Goal: Check status: Check status

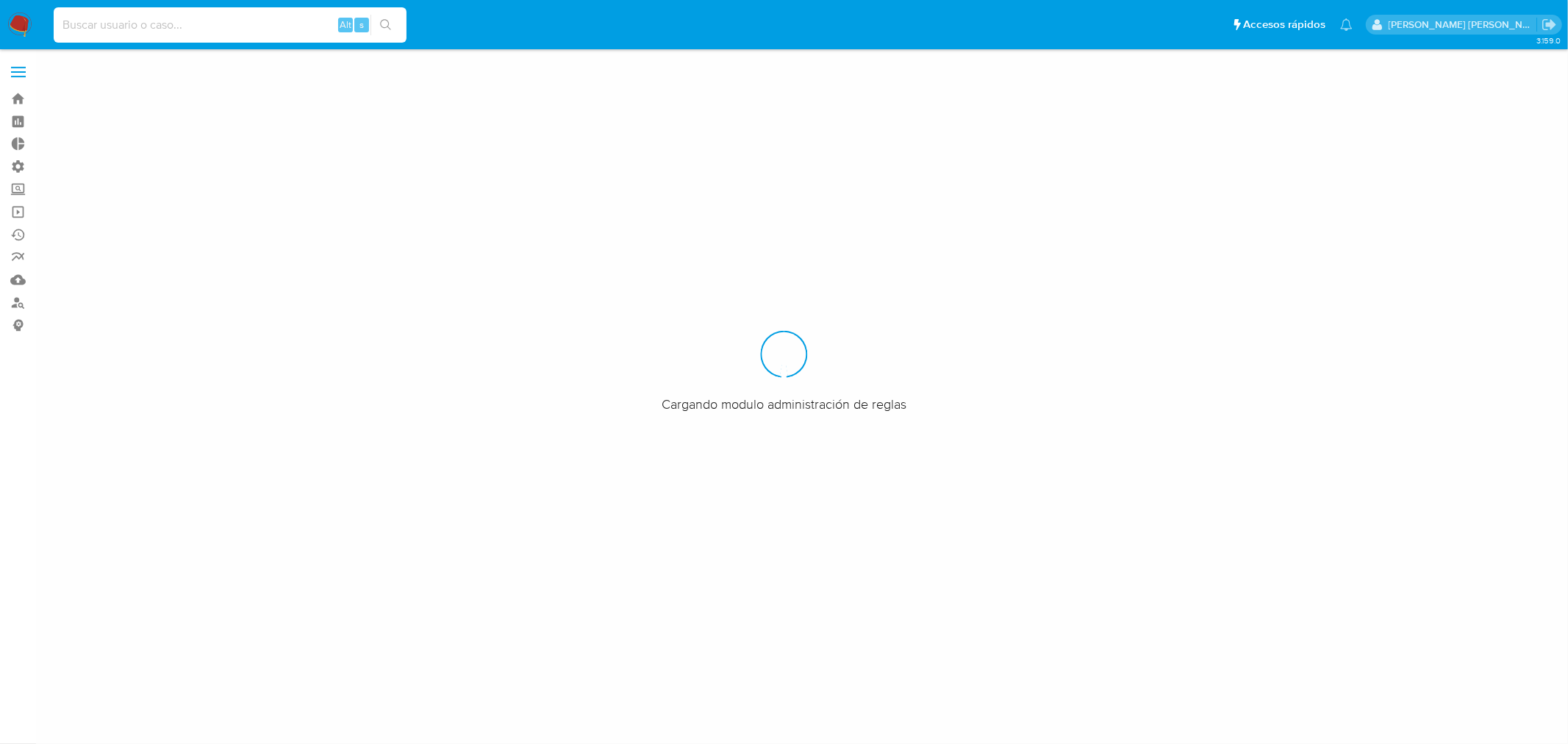
click at [125, 24] on input at bounding box center [230, 25] width 353 height 19
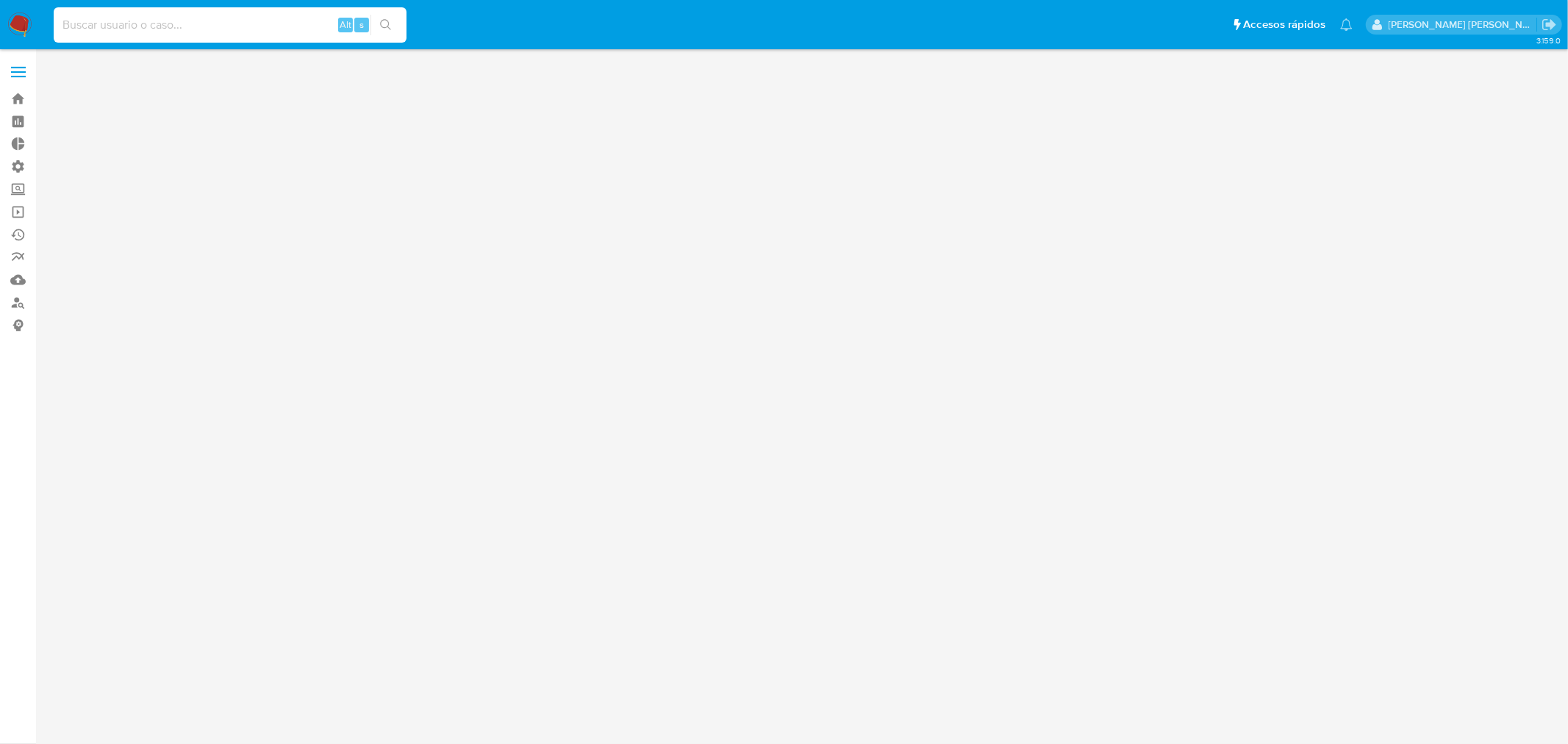
paste input "34591396"
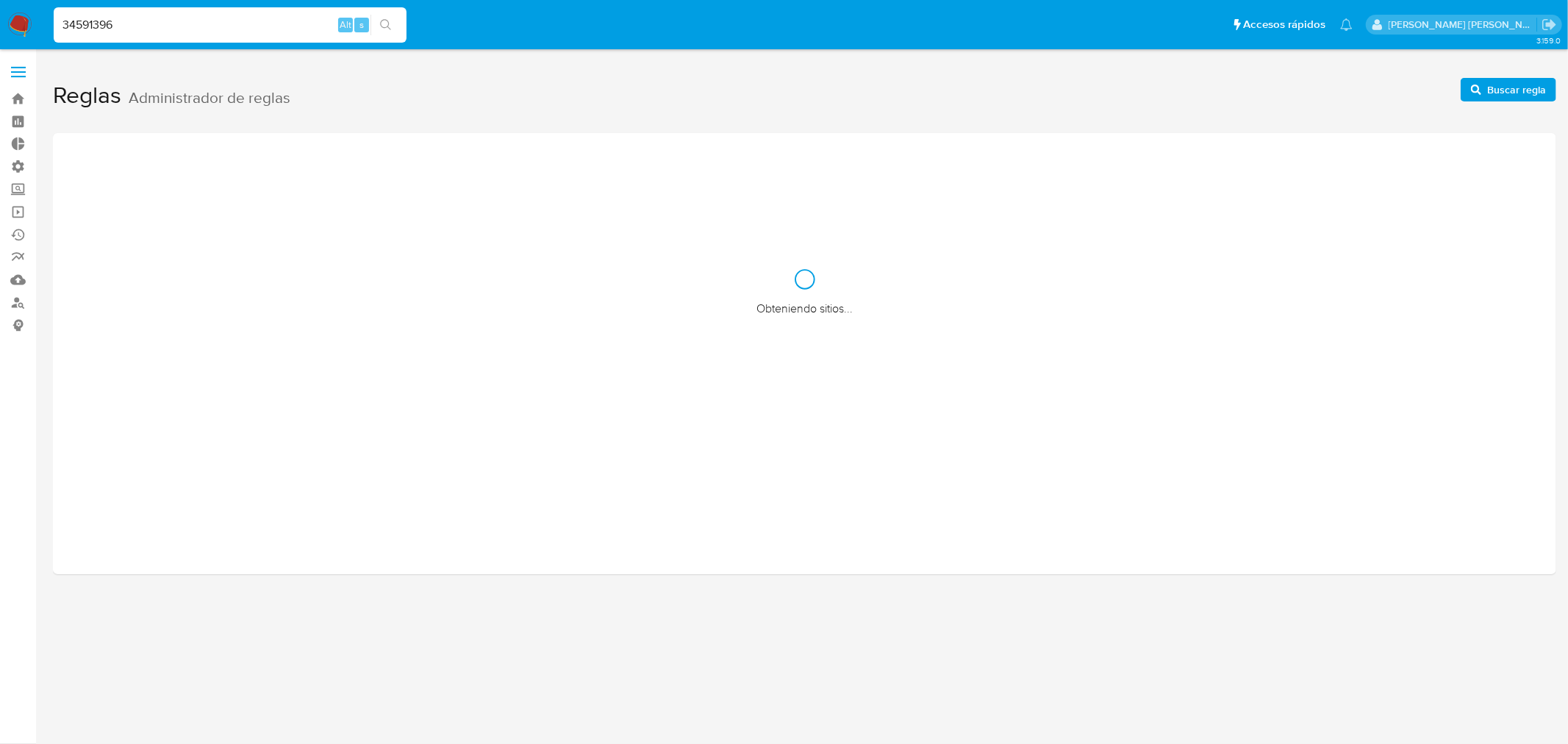
type input "34591396"
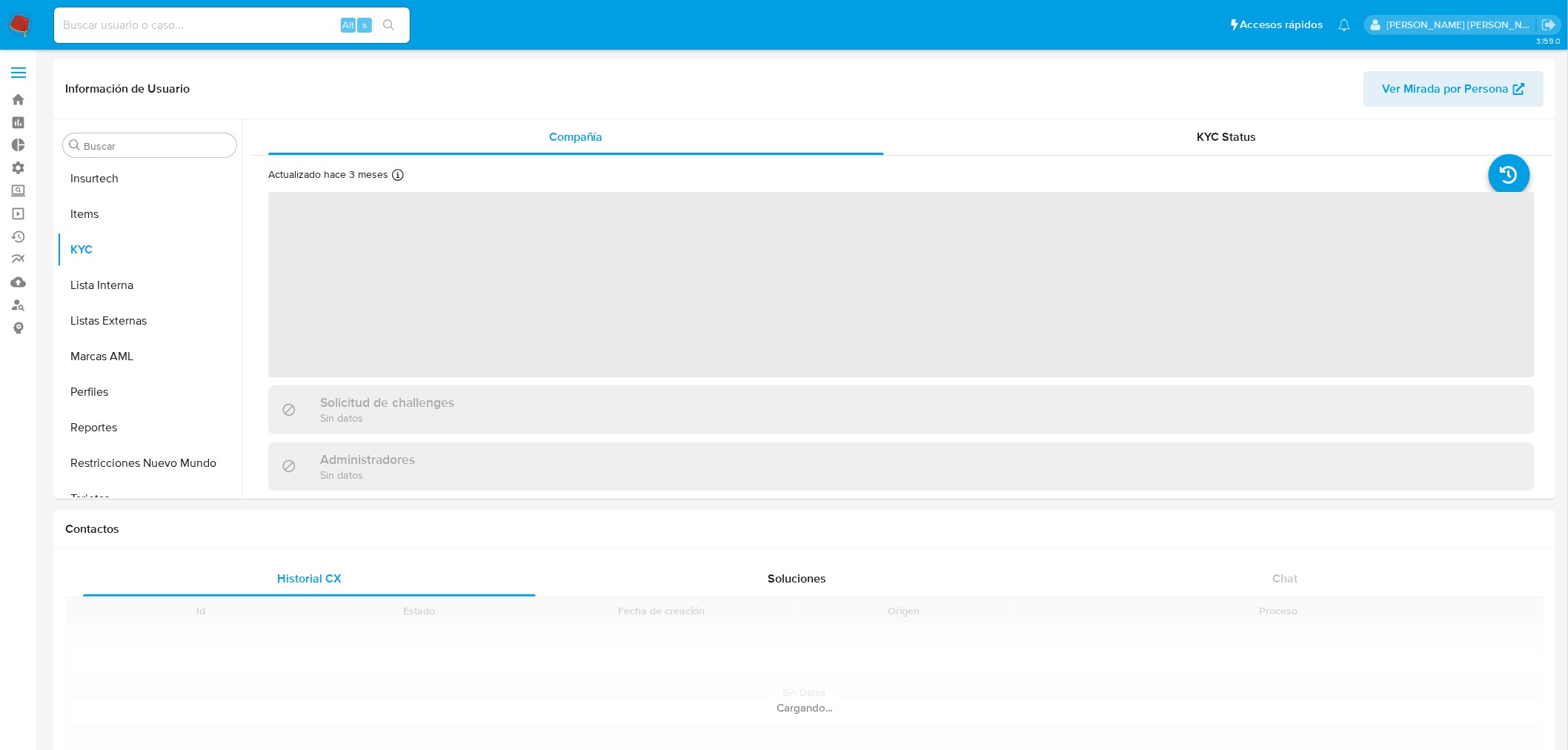
scroll to position [661, 0]
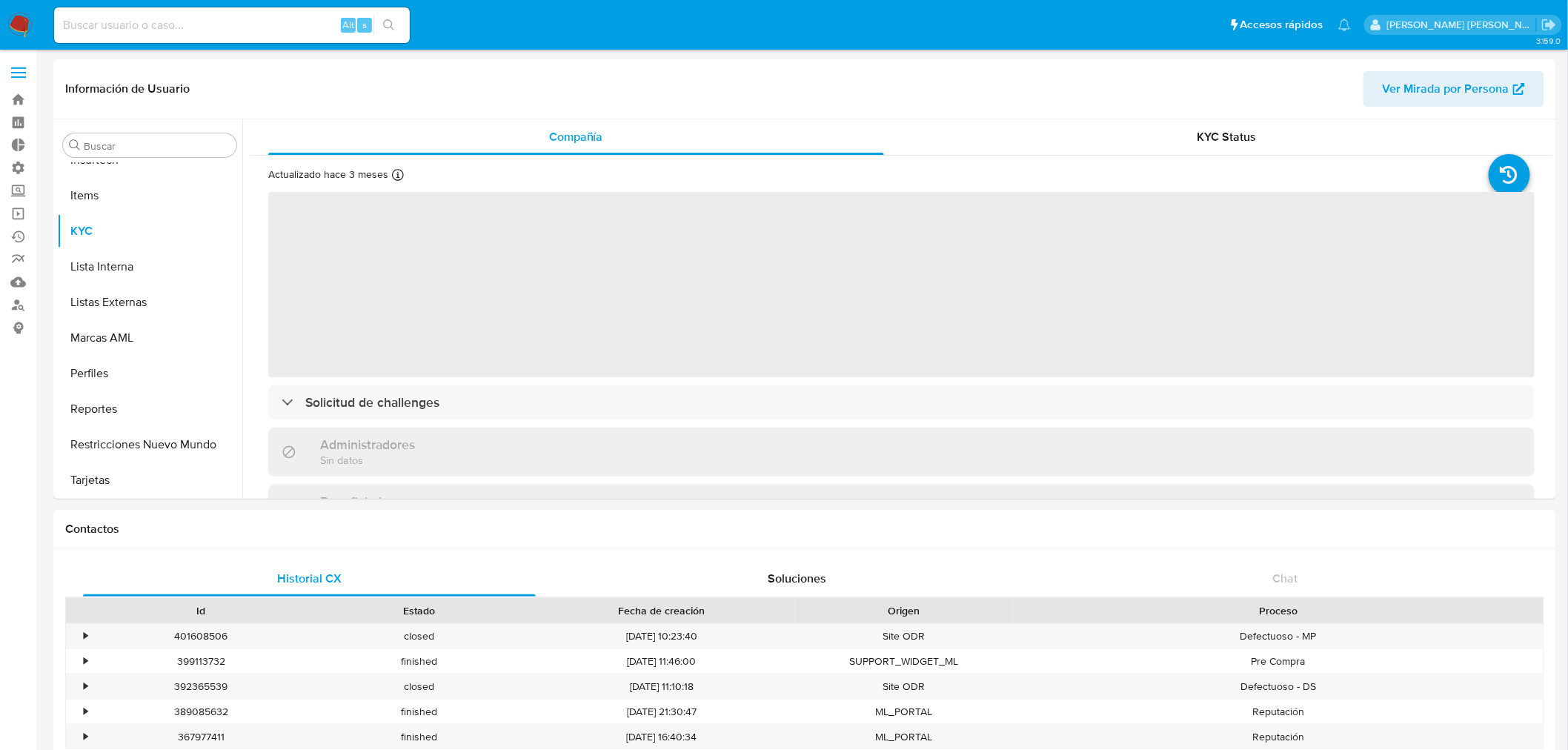
select select "10"
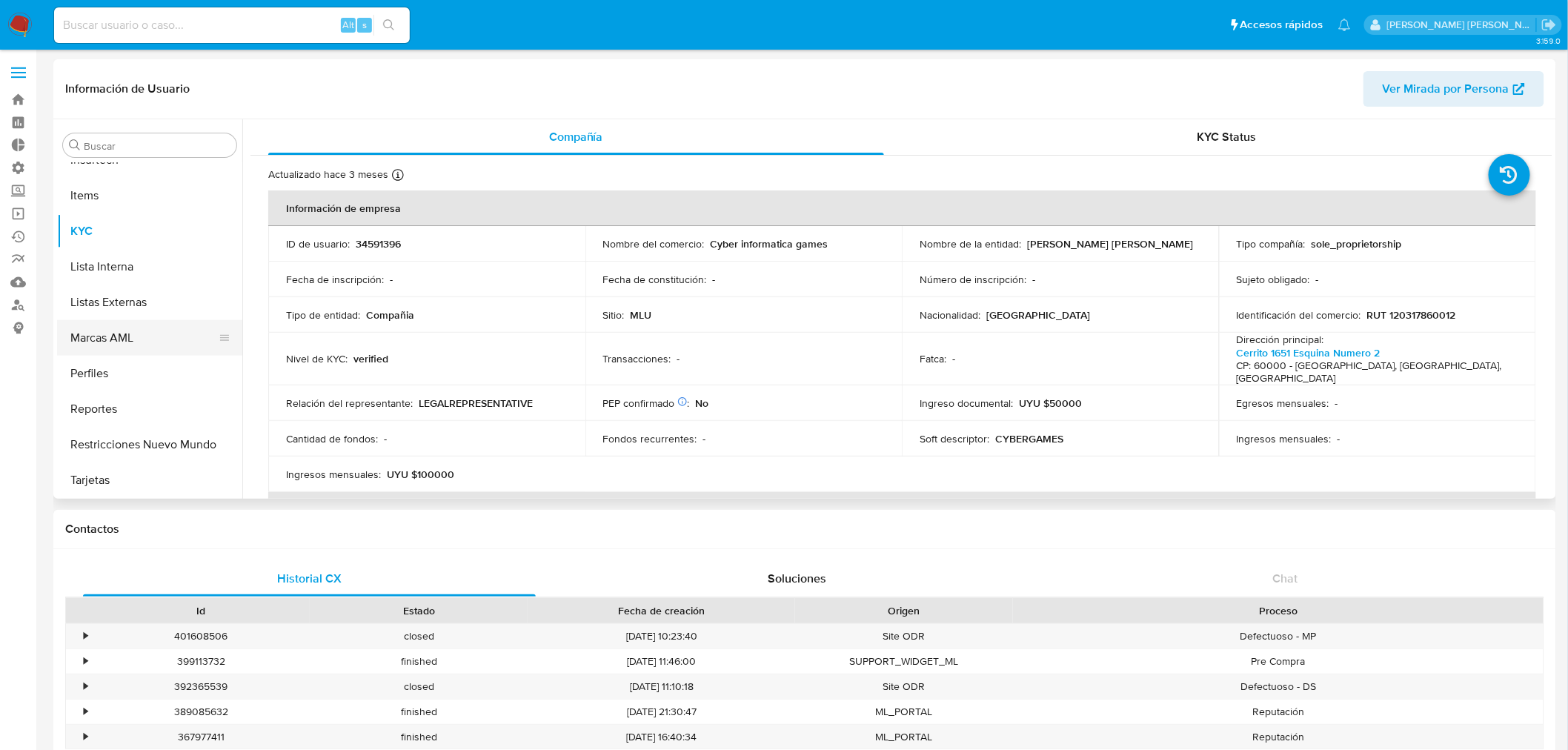
scroll to position [662, 0]
click at [137, 324] on button "Marcas AML" at bounding box center [143, 337] width 173 height 36
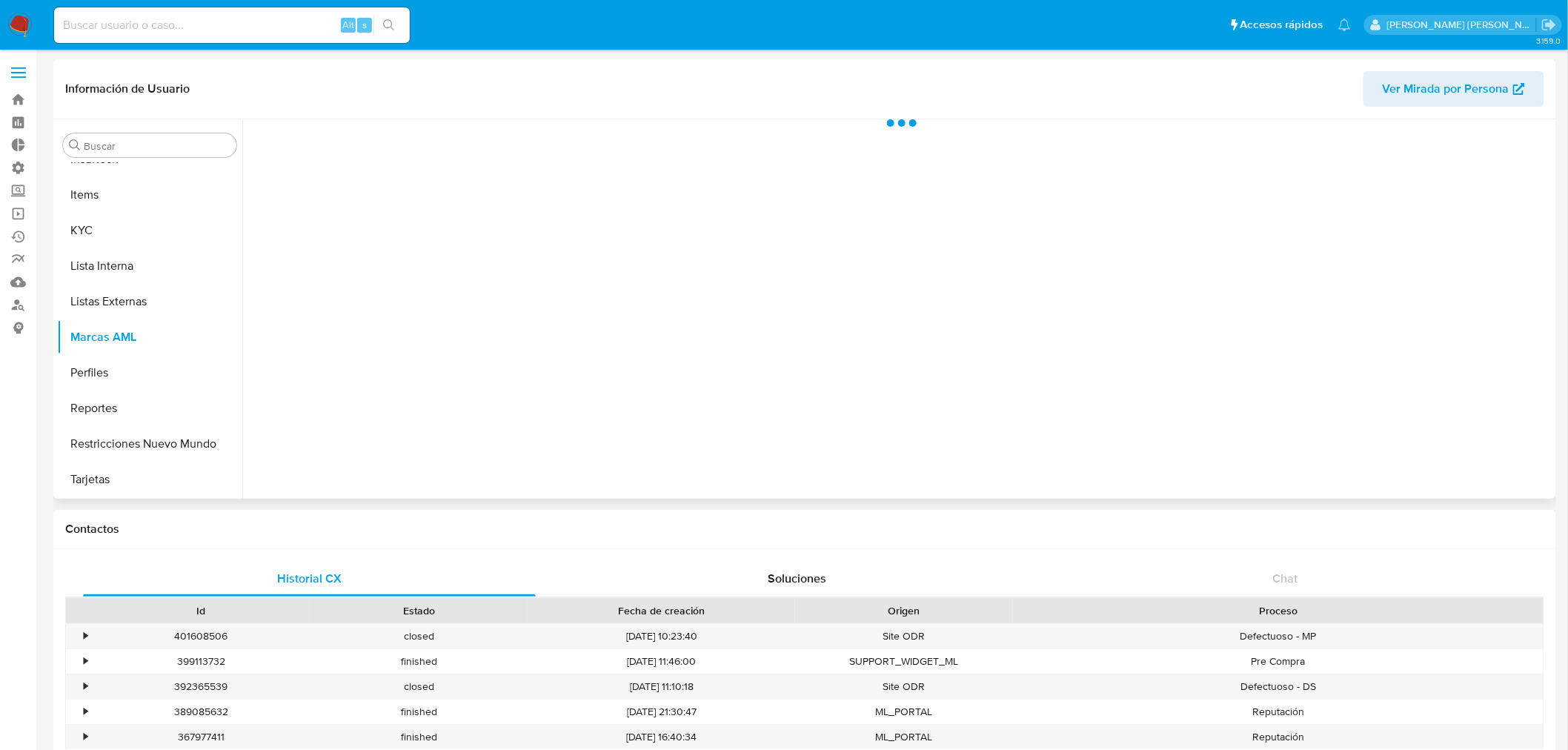
scroll to position [661, 0]
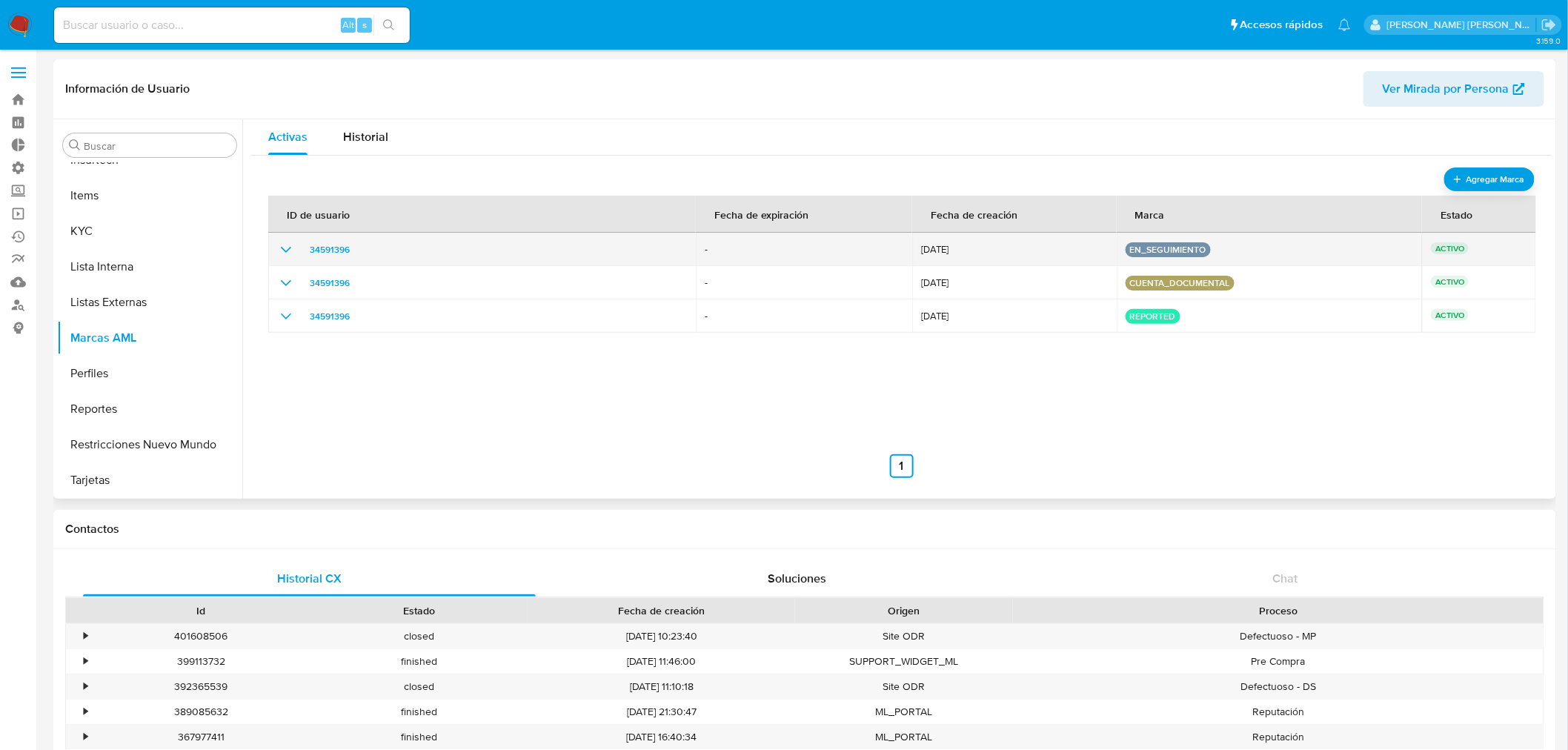
drag, startPoint x: 921, startPoint y: 249, endPoint x: 952, endPoint y: 254, distance: 31.4
click at [952, 254] on span "[DATE]" at bounding box center [1014, 250] width 186 height 11
drag, startPoint x: 921, startPoint y: 244, endPoint x: 946, endPoint y: 258, distance: 28.7
click at [946, 258] on td "[DATE]" at bounding box center [1014, 250] width 203 height 33
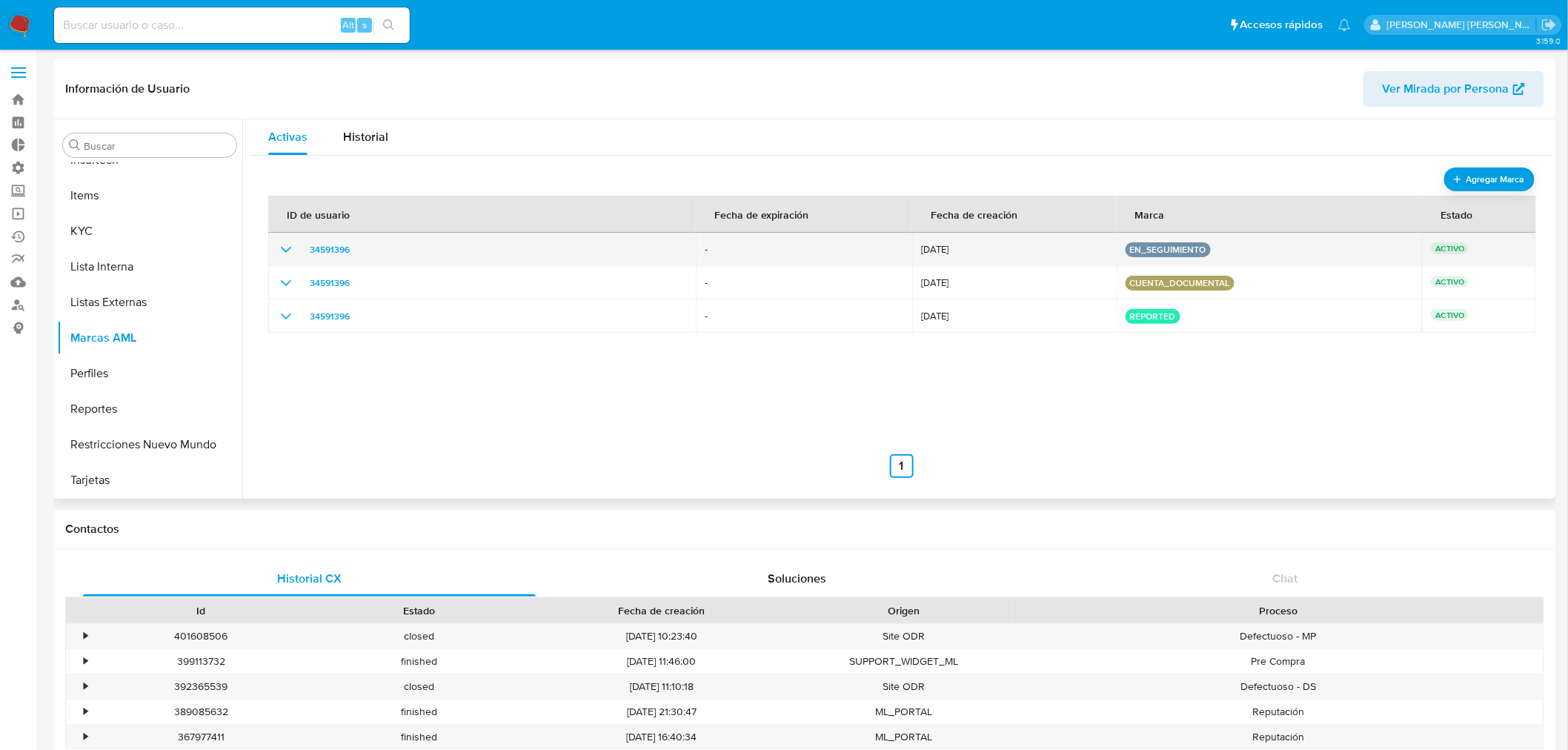
click at [943, 258] on td "[DATE]" at bounding box center [1014, 250] width 203 height 33
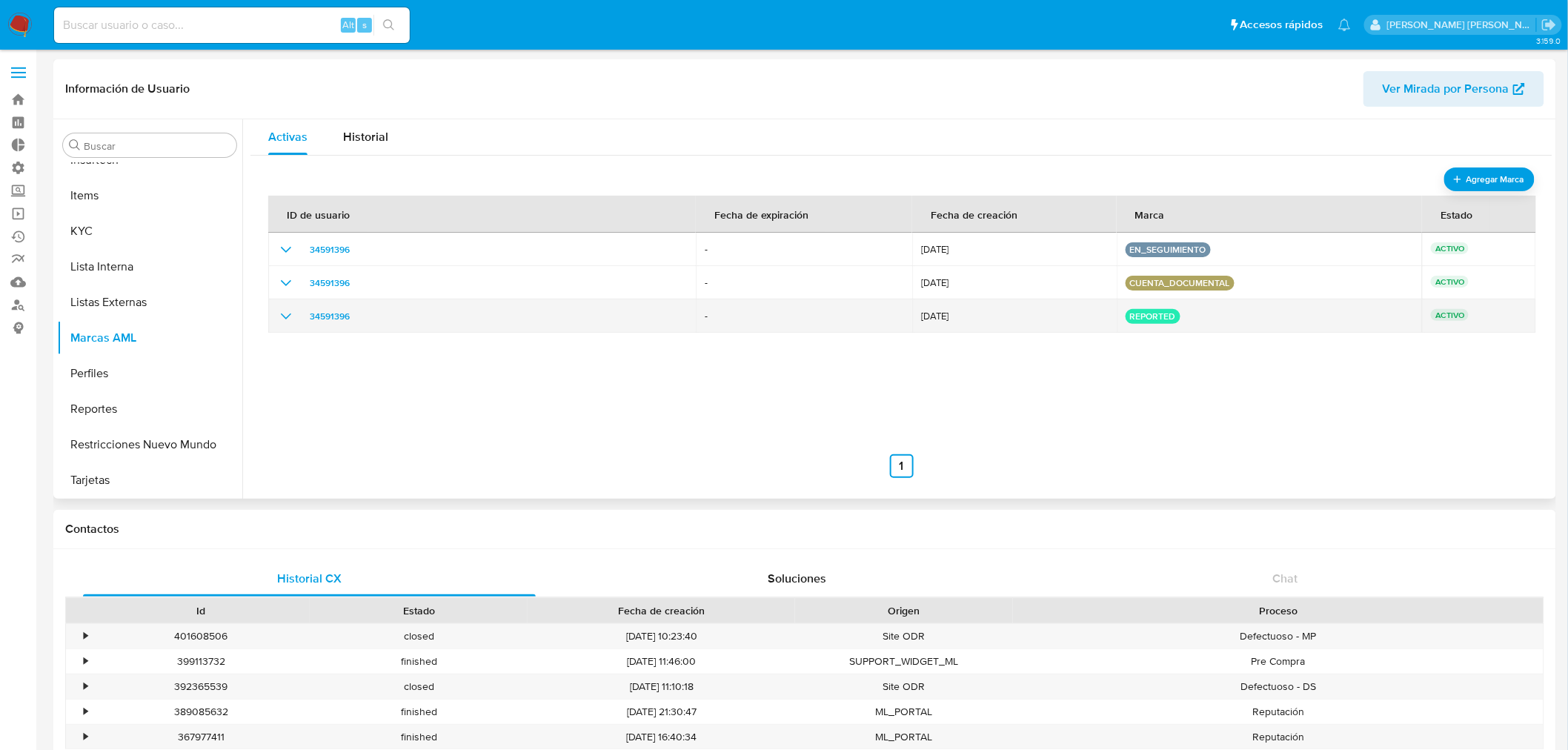
click at [291, 313] on icon "show_hidden_detail_by_id_34591396" at bounding box center [286, 316] width 18 height 18
click at [289, 313] on icon "show_hidden_detail_by_id_34591396" at bounding box center [286, 316] width 18 height 18
click at [282, 321] on icon "show_hidden_detail_by_id_34591396" at bounding box center [286, 316] width 18 height 18
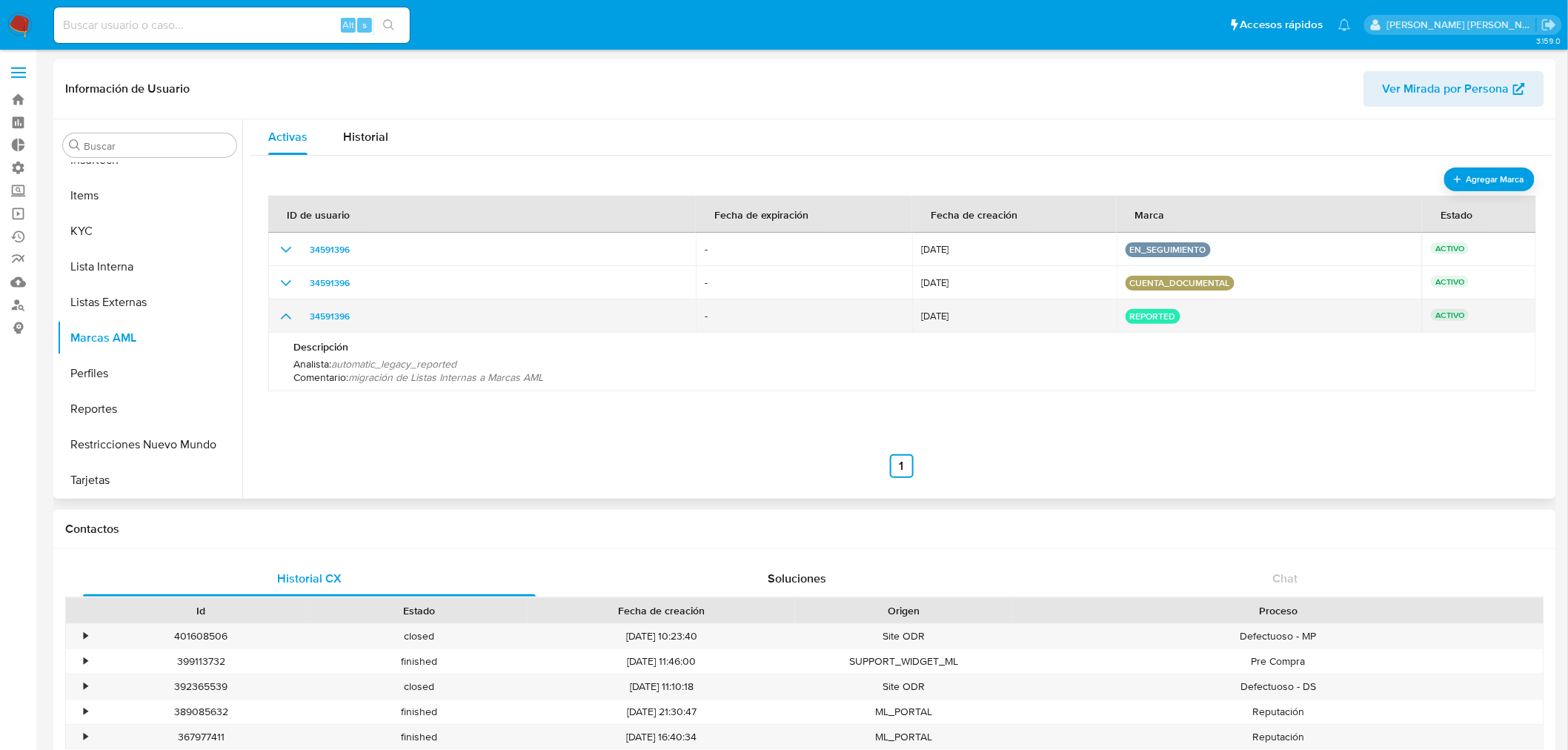
click at [282, 321] on icon "show_hidden_detail_by_id_34591396" at bounding box center [286, 316] width 18 height 18
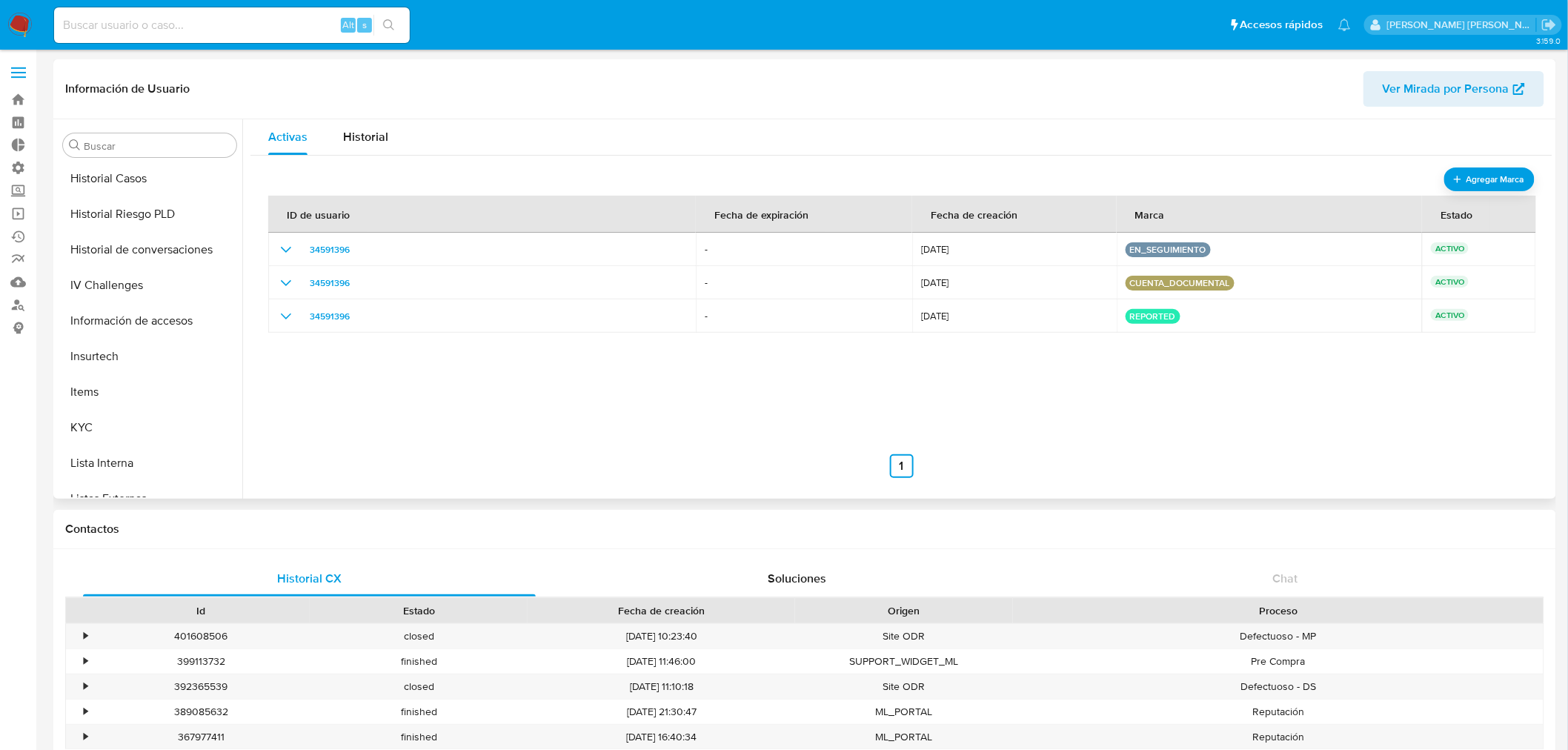
scroll to position [414, 0]
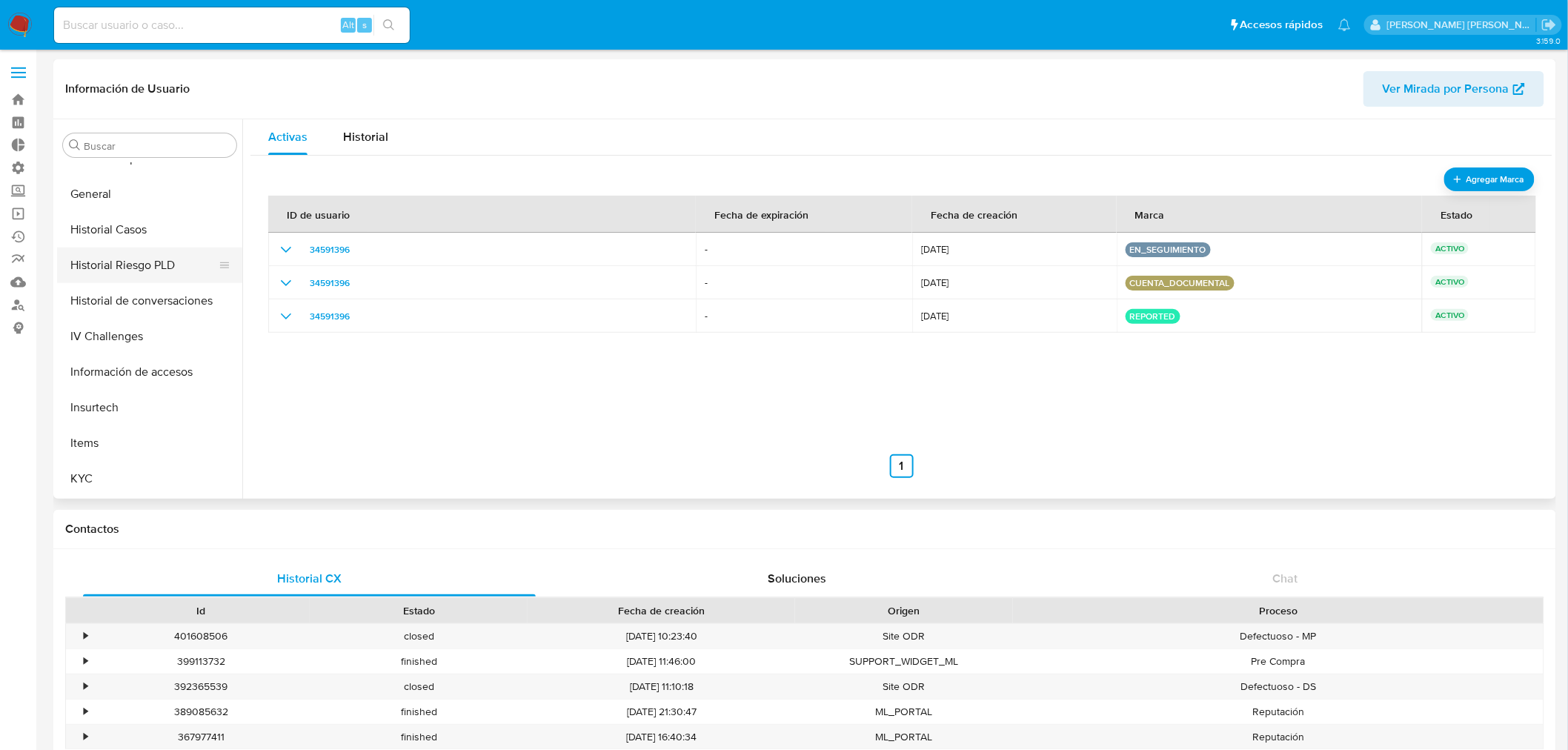
click at [113, 263] on button "Historial Riesgo PLD" at bounding box center [143, 265] width 173 height 36
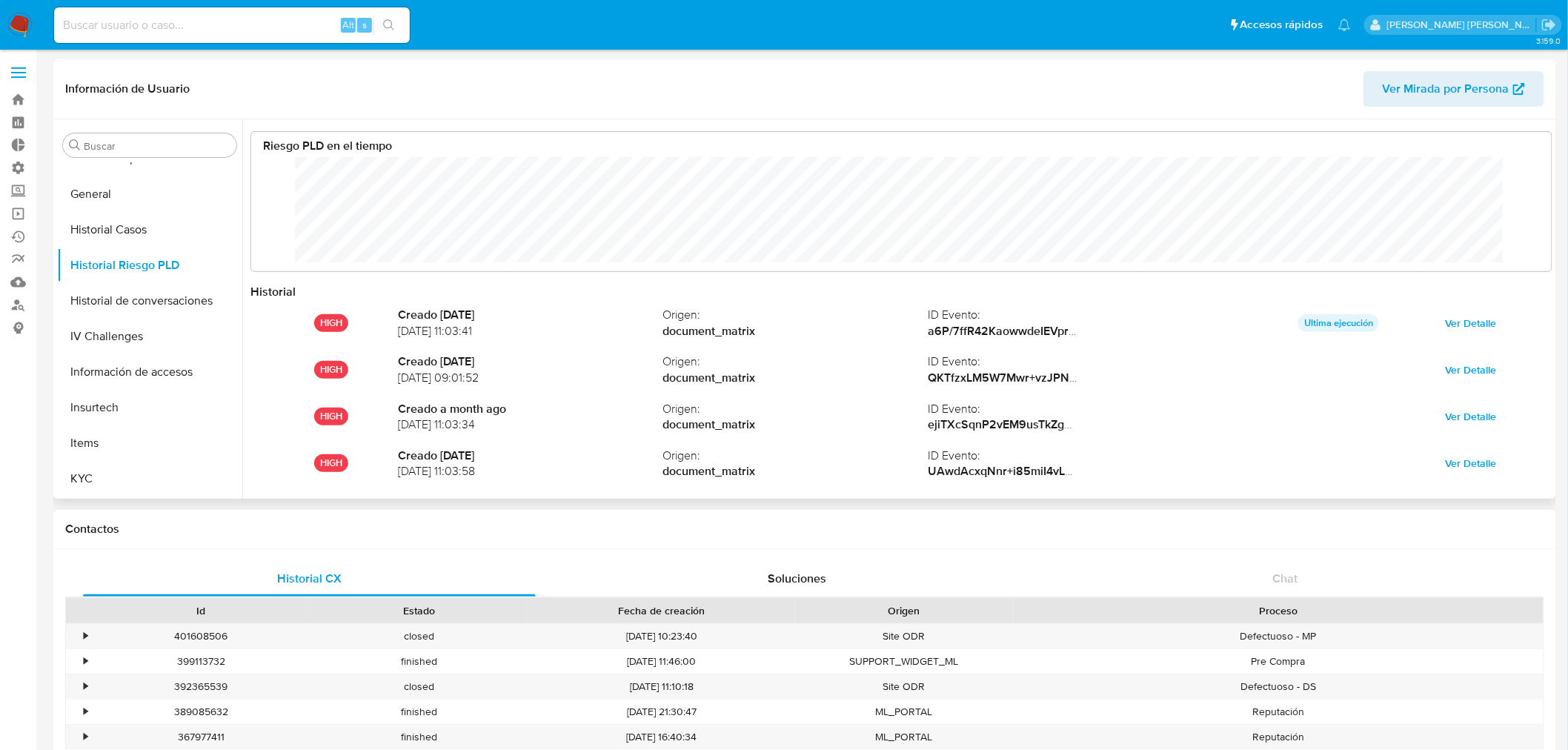
scroll to position [111, 1271]
